Goal: Task Accomplishment & Management: Manage account settings

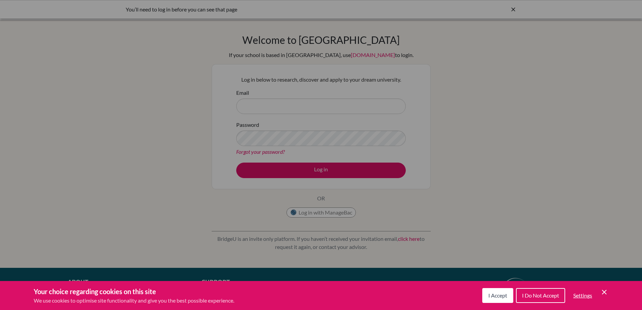
click at [502, 297] on span "I Accept" at bounding box center [497, 295] width 19 height 6
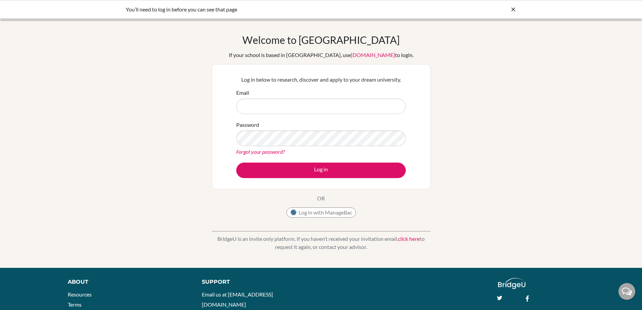
click at [430, 42] on div "Welcome to [GEOGRAPHIC_DATA] If your school is based in [GEOGRAPHIC_DATA], use …" at bounding box center [321, 127] width 219 height 187
click at [328, 100] on input "Email" at bounding box center [321, 106] width 170 height 16
click at [303, 102] on input "Email" at bounding box center [321, 106] width 170 height 16
type input "shong@ggis.hu"
click at [236, 162] on button "Log in" at bounding box center [321, 170] width 170 height 16
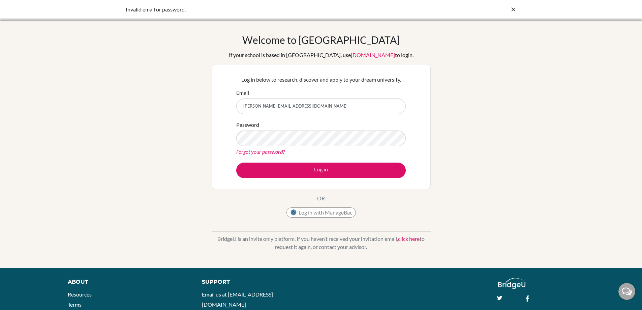
click at [275, 154] on link "Forgot your password?" at bounding box center [260, 151] width 49 height 6
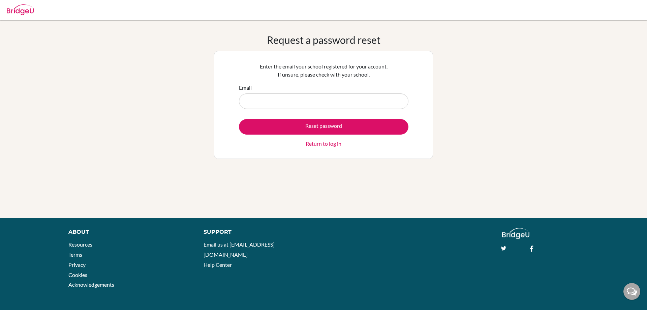
click at [286, 101] on input "Email" at bounding box center [324, 101] width 170 height 16
type input "[PERSON_NAME][EMAIL_ADDRESS][DOMAIN_NAME]"
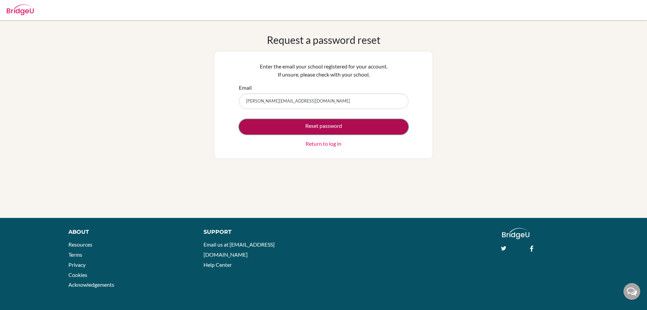
click at [294, 130] on button "Reset password" at bounding box center [324, 127] width 170 height 16
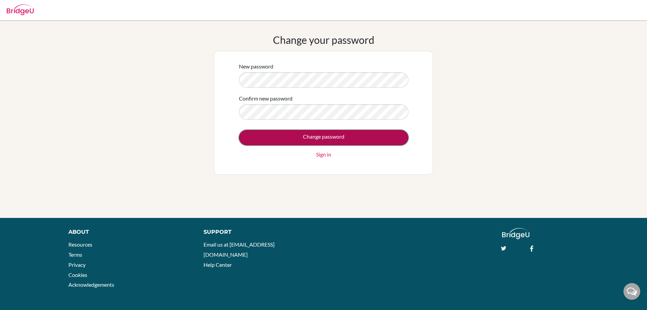
click at [308, 134] on input "Change password" at bounding box center [324, 138] width 170 height 16
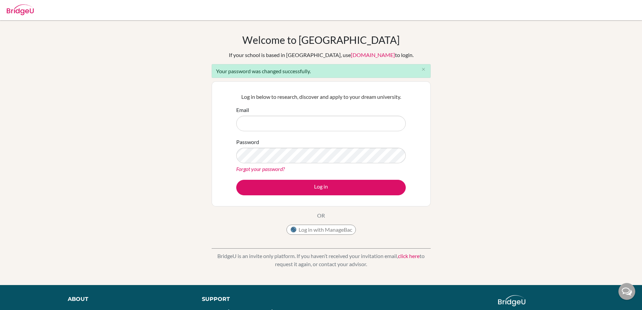
drag, startPoint x: 0, startPoint y: 0, endPoint x: 293, endPoint y: 127, distance: 319.3
click at [293, 127] on input "Email" at bounding box center [321, 124] width 170 height 16
type input "shong@ggis.hu"
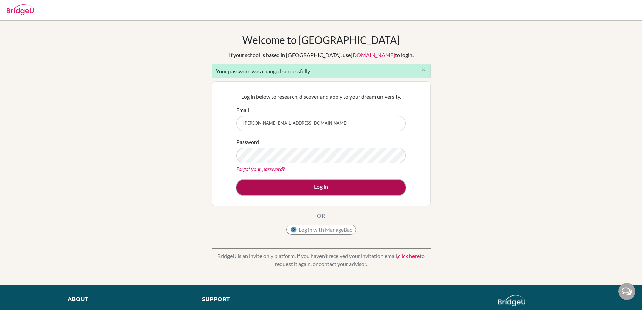
click at [333, 189] on button "Log in" at bounding box center [321, 188] width 170 height 16
